Goal: Task Accomplishment & Management: Manage account settings

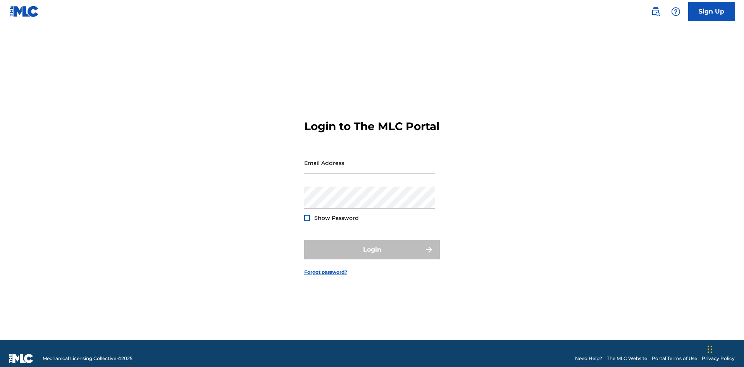
scroll to position [10, 0]
click at [370, 159] on input "Email Address" at bounding box center [369, 163] width 131 height 22
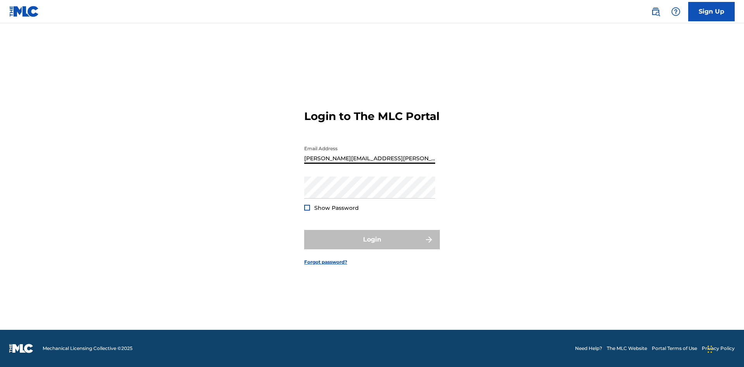
type input "[PERSON_NAME][EMAIL_ADDRESS][PERSON_NAME][DOMAIN_NAME]"
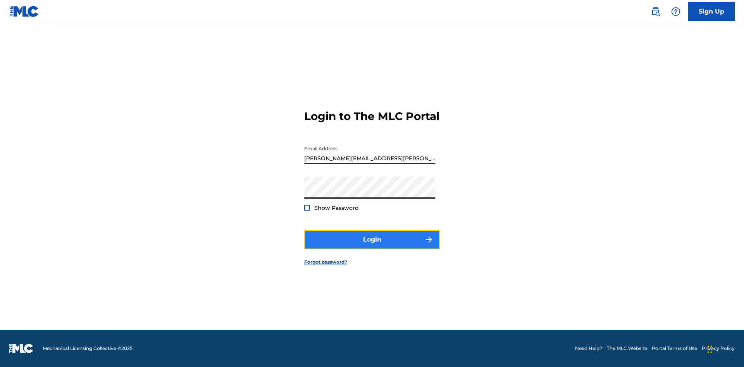
click at [372, 246] on button "Login" at bounding box center [372, 239] width 136 height 19
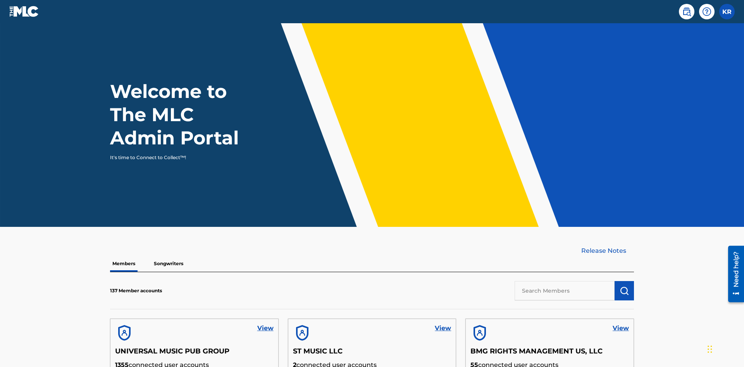
click at [565, 281] on input "text" at bounding box center [565, 290] width 100 height 19
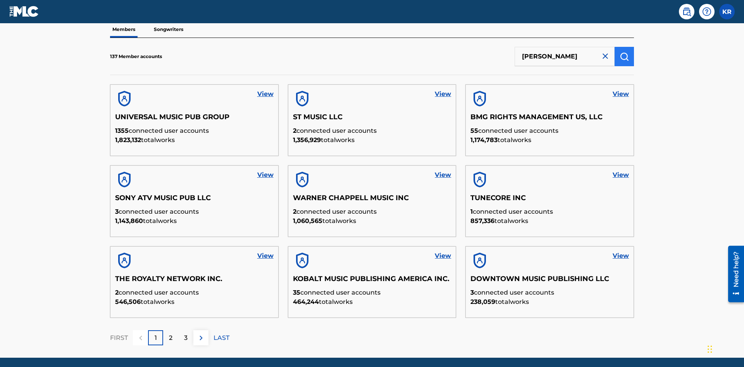
type input "[PERSON_NAME]"
click at [624, 52] on img "submit" at bounding box center [624, 56] width 9 height 9
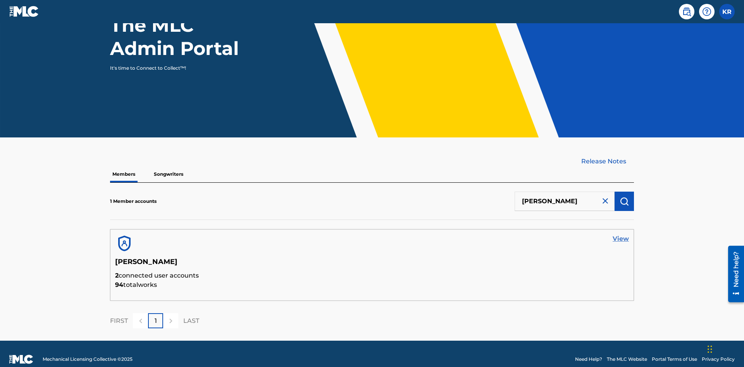
click at [621, 234] on link "View" at bounding box center [621, 238] width 16 height 9
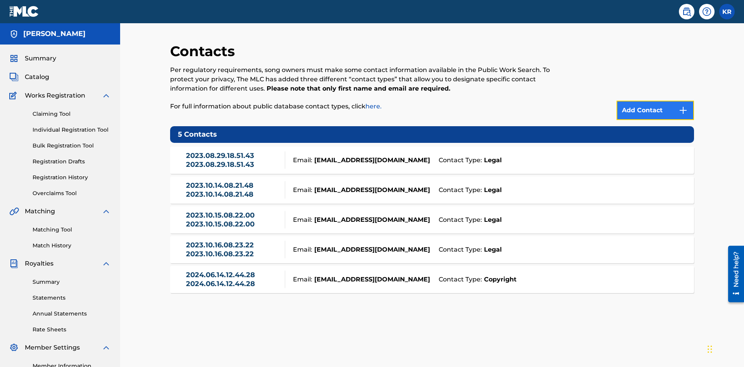
click at [683, 106] on img at bounding box center [683, 110] width 9 height 9
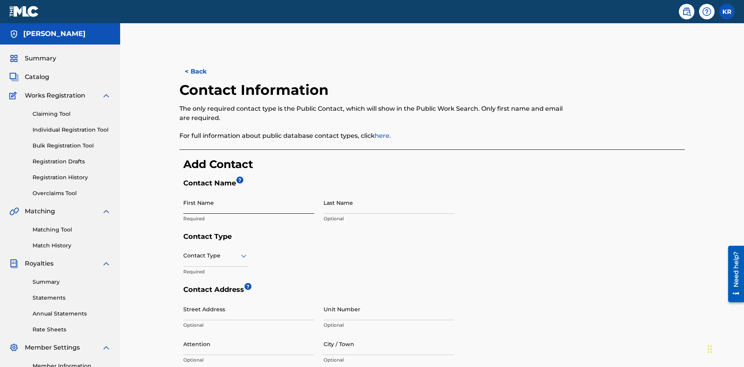
click at [249, 192] on input "First Name" at bounding box center [248, 203] width 131 height 22
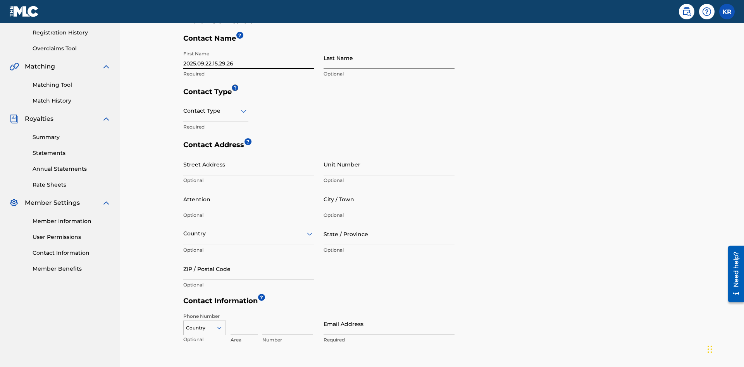
type input "2025.09.22.15.29.26"
click at [389, 58] on input "Last Name" at bounding box center [389, 58] width 131 height 22
type input "2025.09.22.15.29.26"
click at [184, 107] on input "text" at bounding box center [184, 111] width 2 height 8
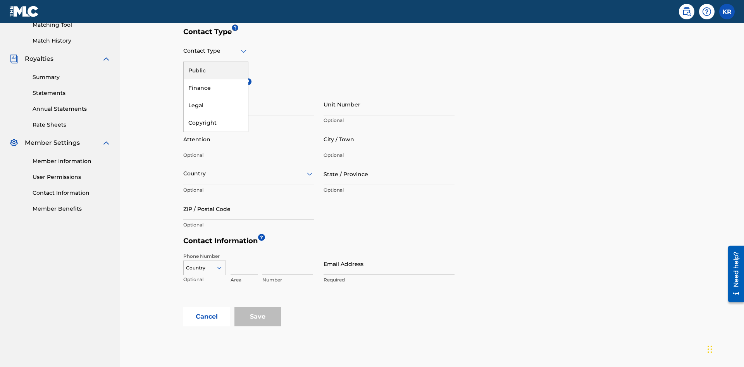
click at [216, 105] on div "Legal" at bounding box center [216, 105] width 64 height 17
click at [389, 128] on input "City / Town" at bounding box center [389, 139] width 131 height 22
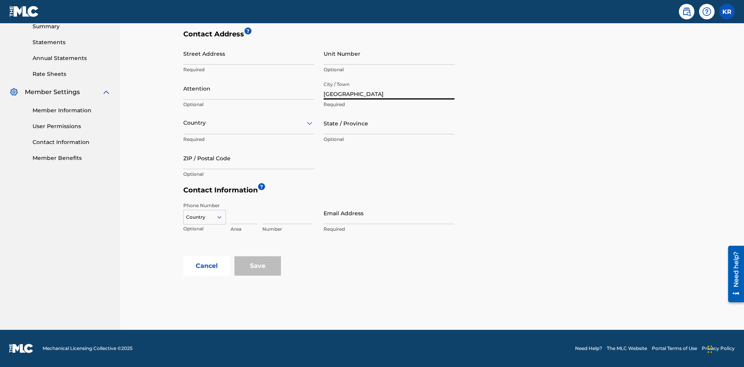
scroll to position [252, 0]
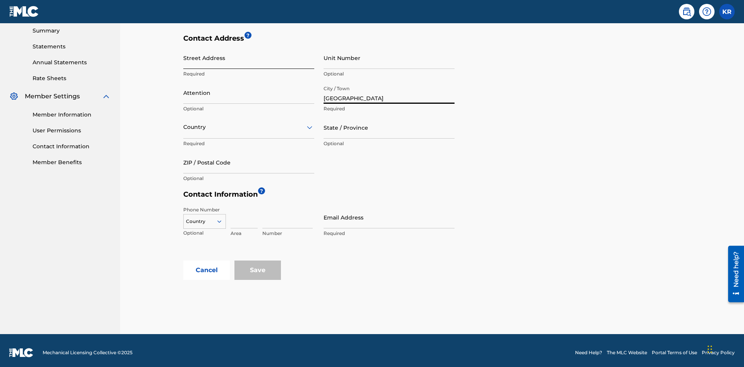
type input "[GEOGRAPHIC_DATA]"
click at [249, 58] on input "Street Address" at bounding box center [248, 58] width 131 height 22
type input "[STREET_ADDRESS]"
click at [389, 58] on input "Unit Number" at bounding box center [389, 58] width 131 height 22
type input "3B"
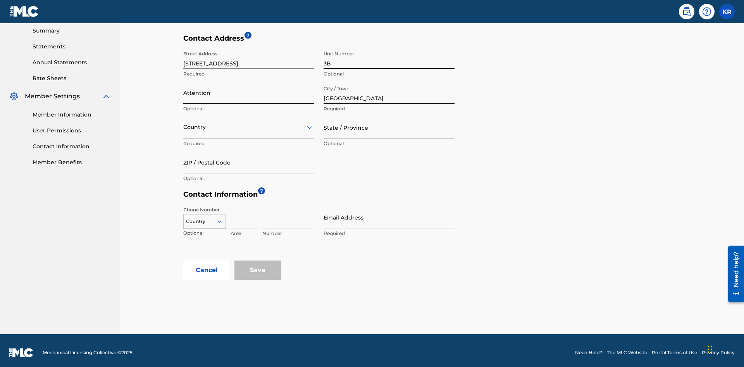
click at [249, 88] on input "Attention" at bounding box center [248, 93] width 131 height 22
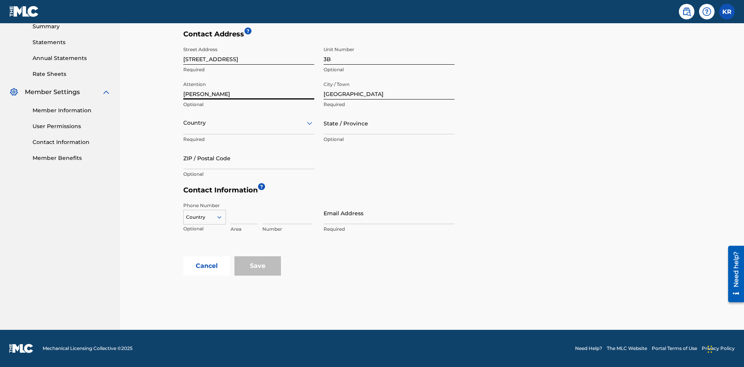
type input "[PERSON_NAME]"
click at [184, 123] on input "text" at bounding box center [184, 123] width 2 height 8
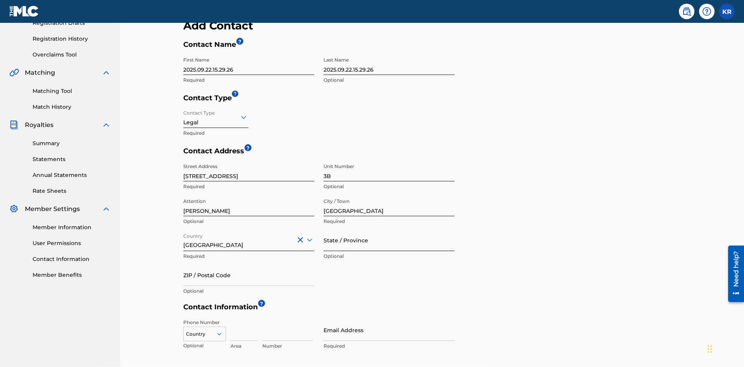
click at [389, 229] on input "State / Province" at bounding box center [389, 240] width 131 height 22
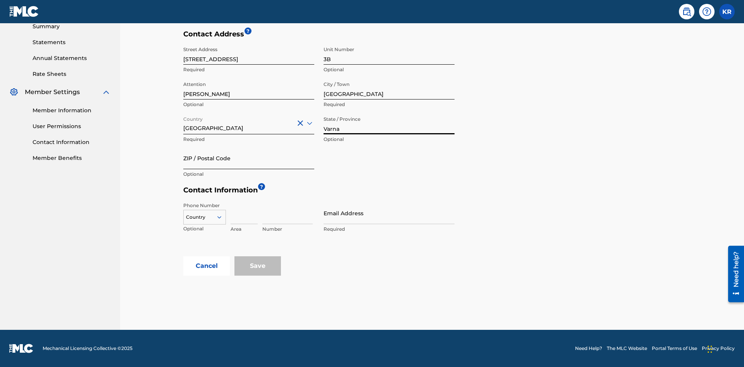
type input "Varna"
click at [249, 158] on input "ZIP / Postal Code" at bounding box center [248, 158] width 131 height 22
type input "V5X 2Z9"
click at [222, 217] on icon at bounding box center [219, 217] width 7 height 7
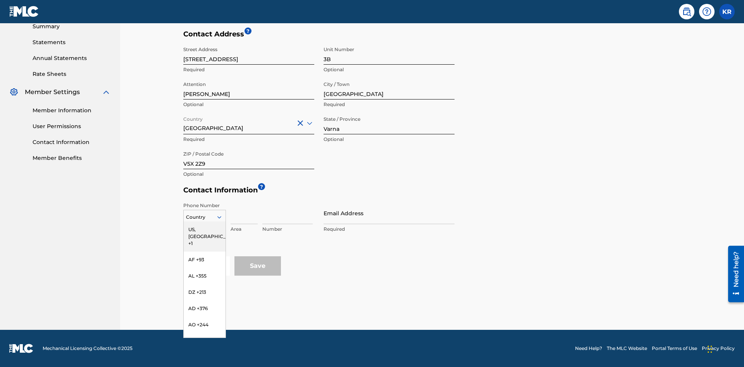
click at [205, 230] on div "US, [GEOGRAPHIC_DATA] +1" at bounding box center [205, 237] width 42 height 30
click at [244, 213] on input at bounding box center [244, 213] width 27 height 22
type input "202"
click at [288, 213] on input at bounding box center [287, 213] width 50 height 22
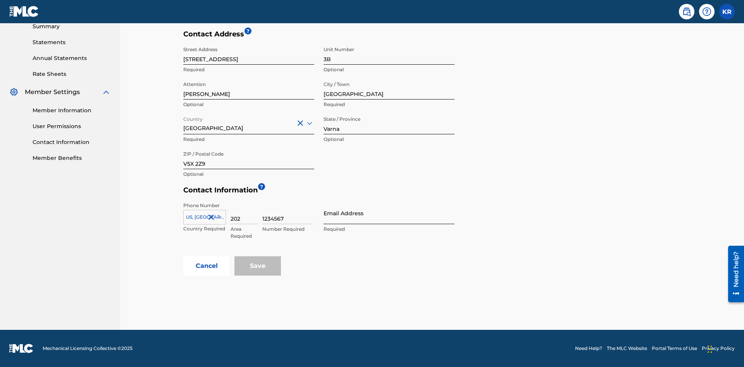
type input "1234567"
click at [389, 213] on input "Email Address" at bounding box center [389, 213] width 131 height 22
type input "[EMAIL_ADDRESS][DOMAIN_NAME]"
click at [207, 266] on button "Cancel" at bounding box center [206, 266] width 47 height 19
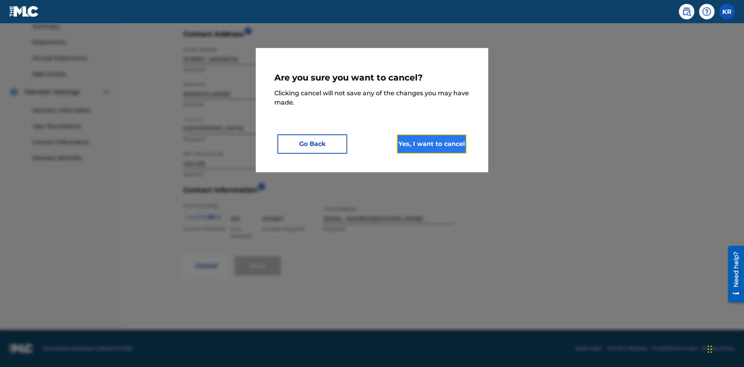
click at [432, 144] on button "Yes, I want to cancel" at bounding box center [432, 143] width 70 height 19
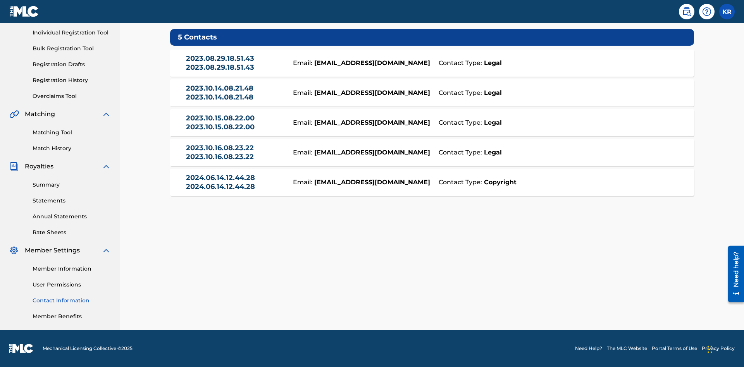
scroll to position [59, 0]
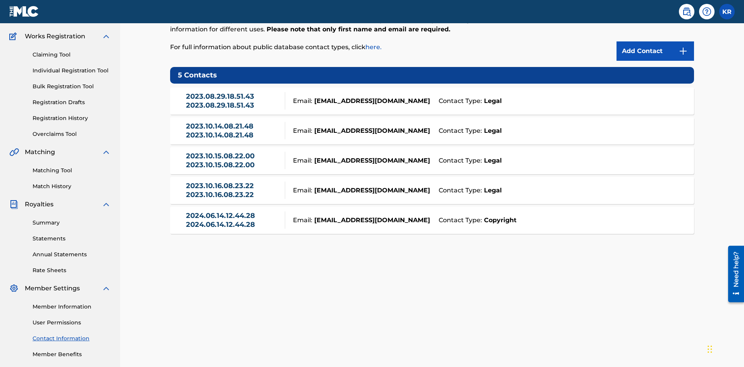
click at [432, 97] on div "Email: [EMAIL_ADDRESS][DOMAIN_NAME]" at bounding box center [359, 101] width 149 height 9
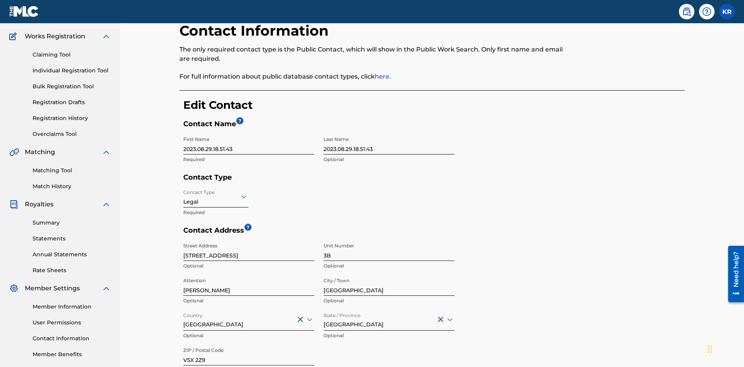
click at [249, 133] on input "2023.08.29.18.51.43" at bounding box center [248, 144] width 131 height 22
type input "2025.09.22.15.30.25"
click at [389, 133] on input "2023.08.29.18.51.43" at bounding box center [389, 144] width 131 height 22
type input "2025.09.22.15.30.25"
click at [184, 193] on input "Contact Type" at bounding box center [184, 197] width 2 height 8
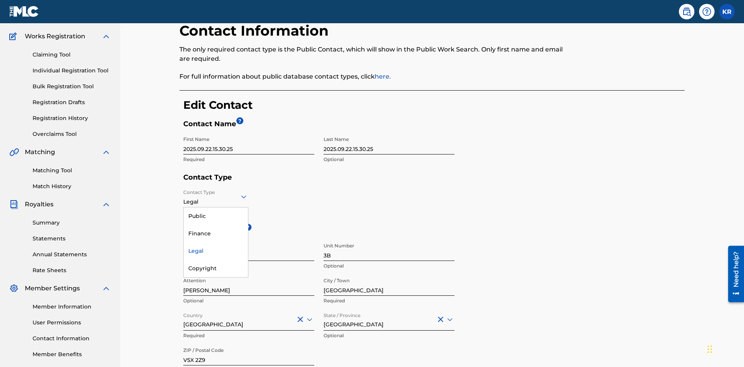
click at [216, 243] on div "Legal" at bounding box center [216, 251] width 64 height 17
click at [389, 274] on input "[GEOGRAPHIC_DATA]" at bounding box center [389, 285] width 131 height 22
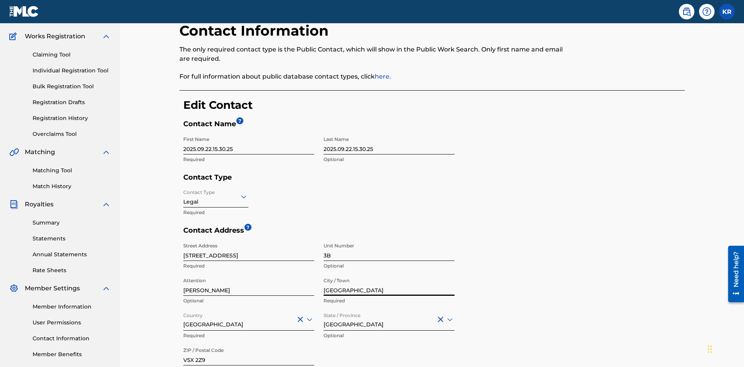
type input "[GEOGRAPHIC_DATA]"
click at [249, 239] on input "[STREET_ADDRESS]" at bounding box center [248, 250] width 131 height 22
type input "[STREET_ADDRESS]"
click at [389, 239] on input "3B" at bounding box center [389, 250] width 131 height 22
type input "77"
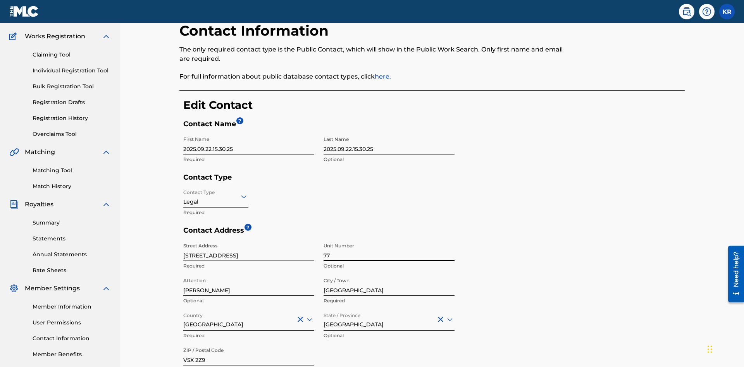
click at [249, 274] on input "[PERSON_NAME]" at bounding box center [248, 285] width 131 height 22
type input "[PERSON_NAME]"
click at [184, 315] on input "Country" at bounding box center [184, 319] width 2 height 8
type input "[GEOGRAPHIC_DATA]"
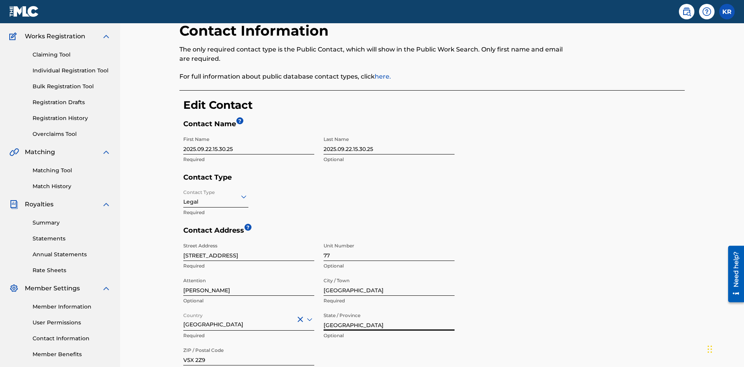
click at [249, 344] on input "V5X 2Z9" at bounding box center [248, 355] width 131 height 22
type input "2060"
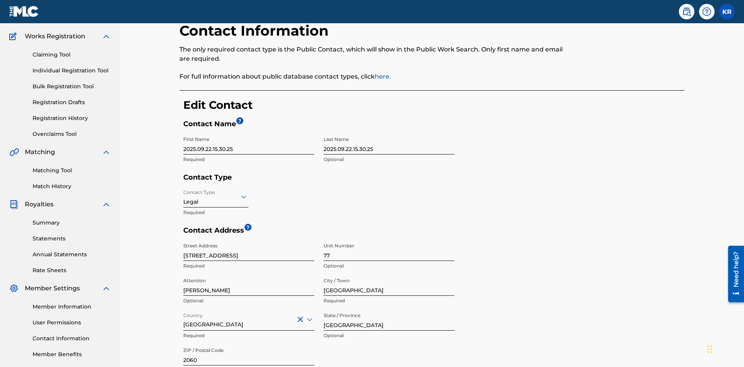
type input "293"
type input "9196900"
type input "[EMAIL_ADDRESS][DOMAIN_NAME]"
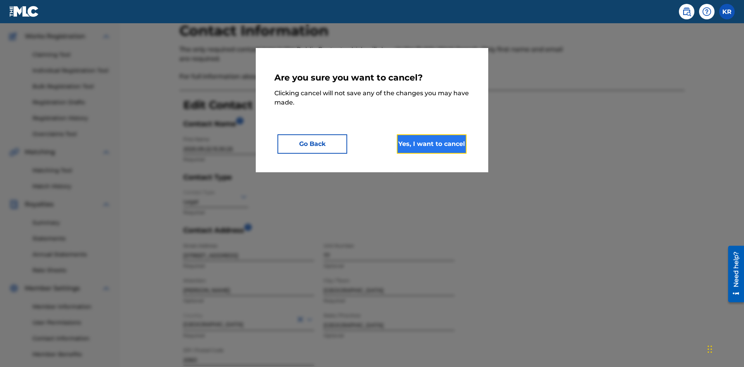
click at [432, 144] on button "Yes, I want to cancel" at bounding box center [432, 143] width 70 height 19
